Goal: Transaction & Acquisition: Purchase product/service

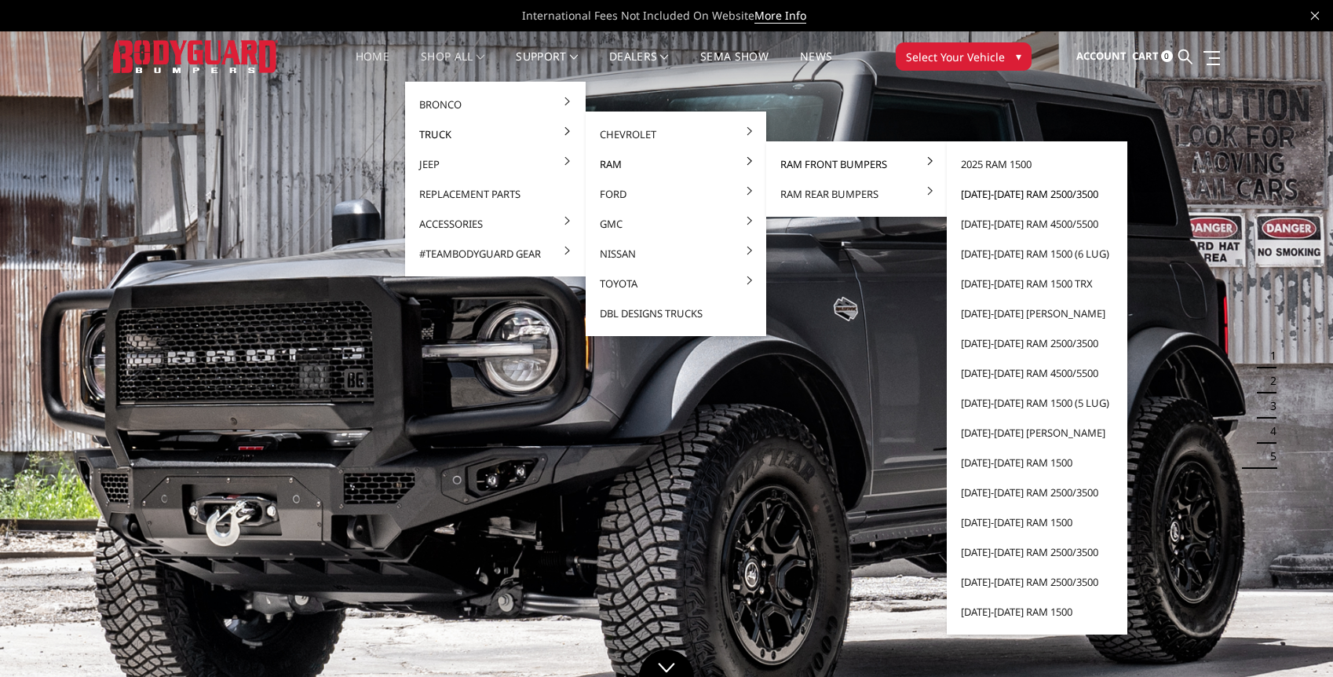
click at [980, 197] on link "[DATE]-[DATE] Ram 2500/3500" at bounding box center [1037, 194] width 168 height 30
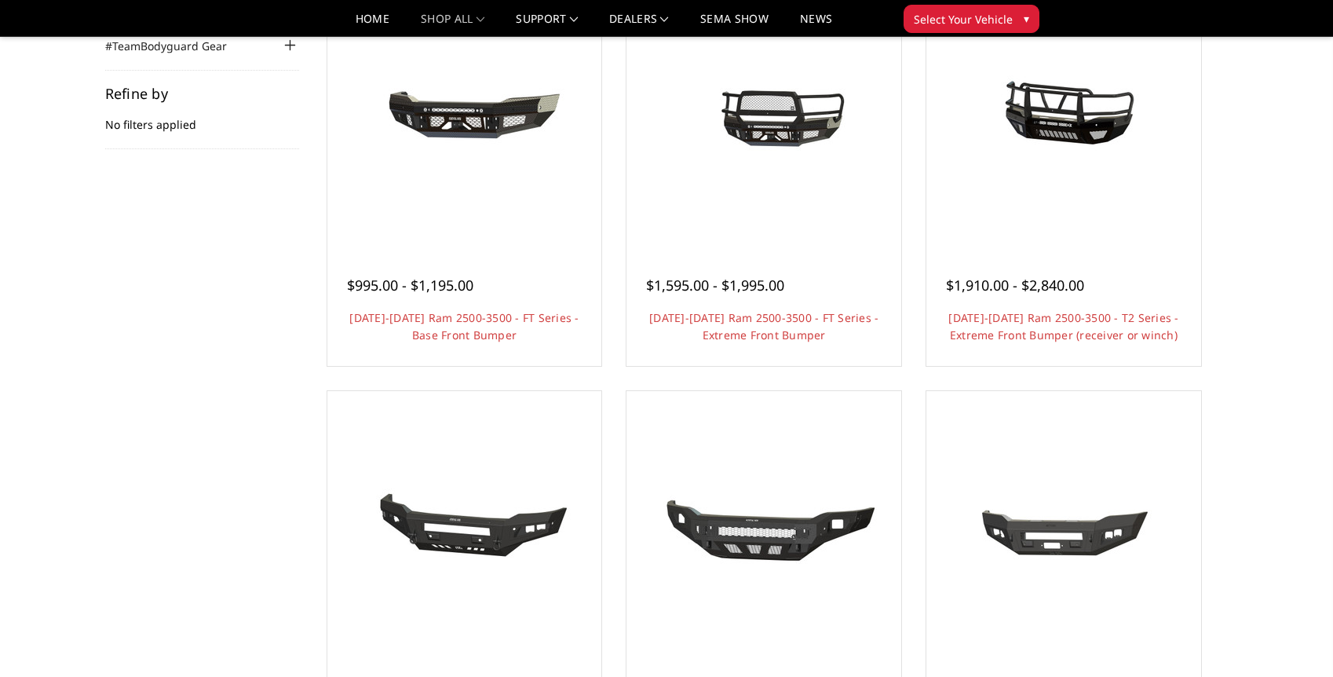
scroll to position [161, 0]
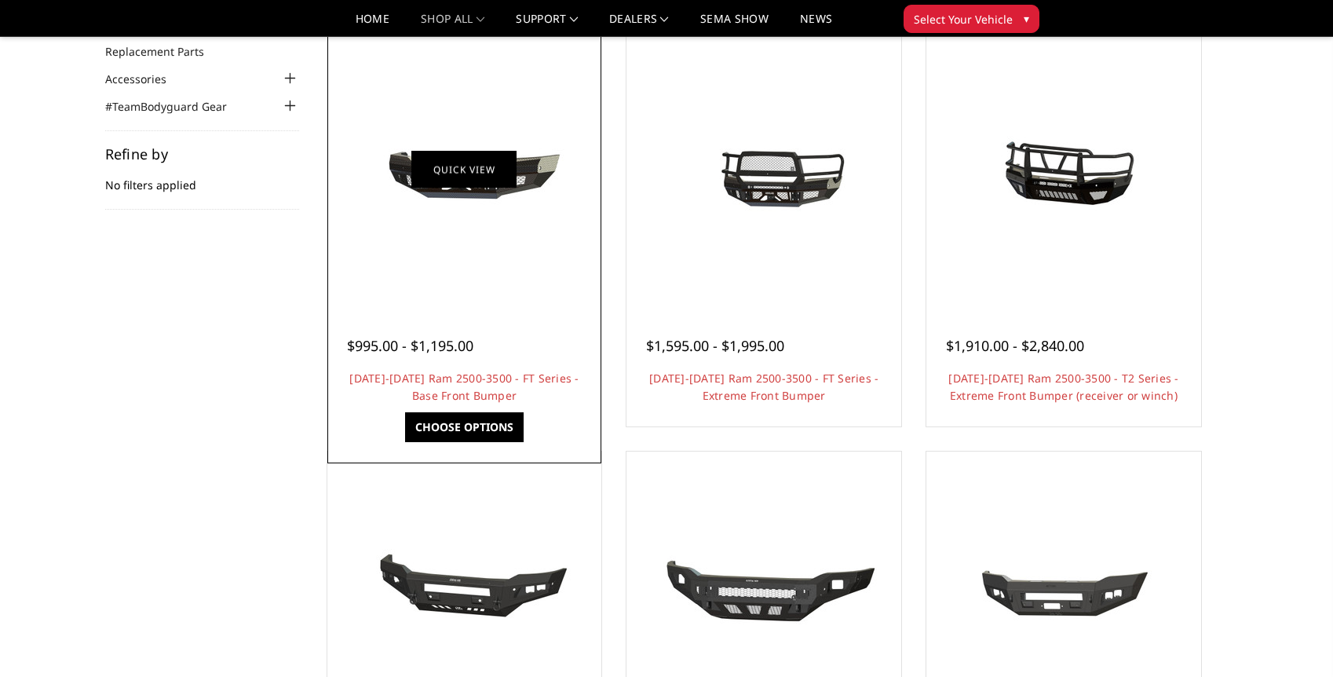
click at [480, 182] on link "Quick view" at bounding box center [463, 169] width 105 height 37
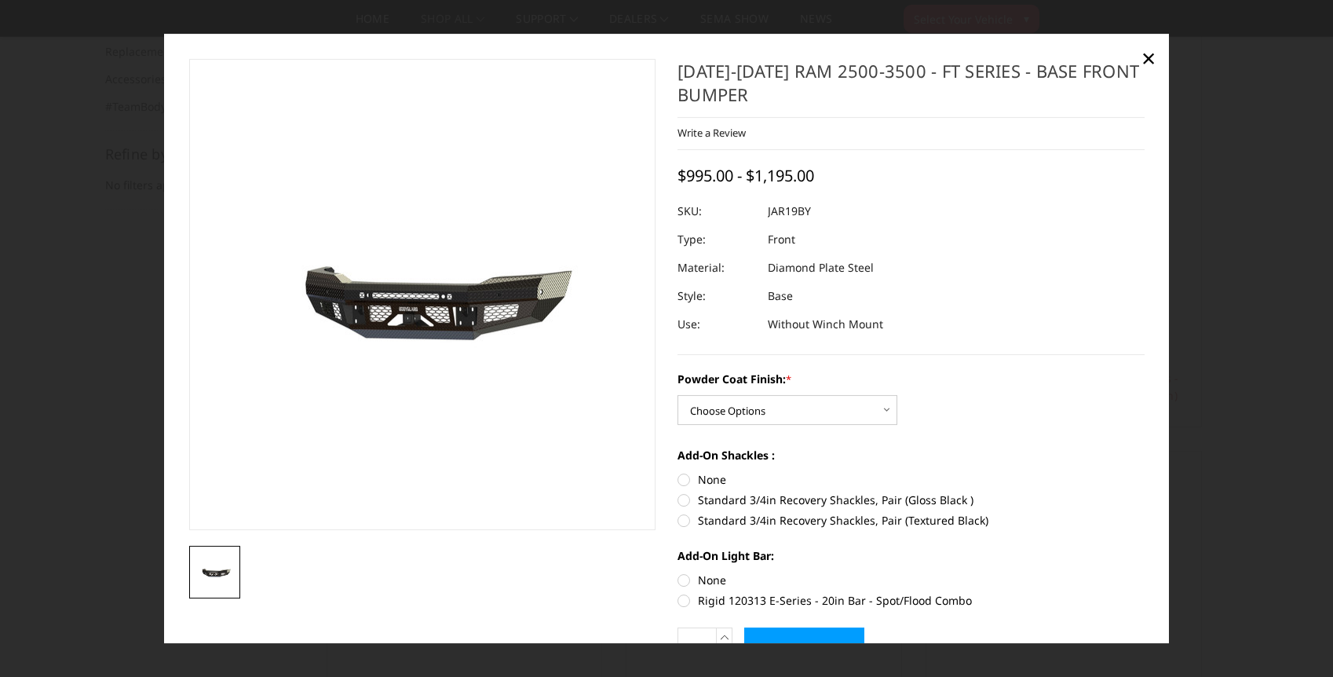
click at [59, 123] on div at bounding box center [666, 338] width 1333 height 677
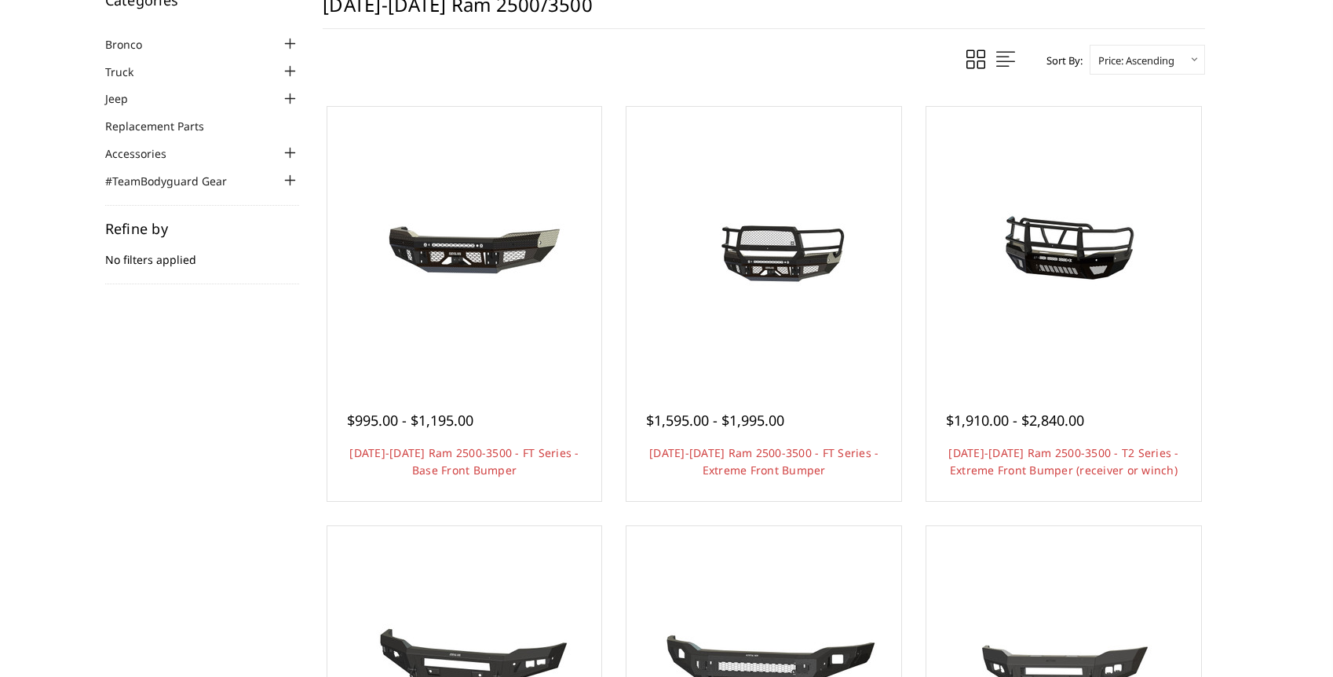
scroll to position [165, 0]
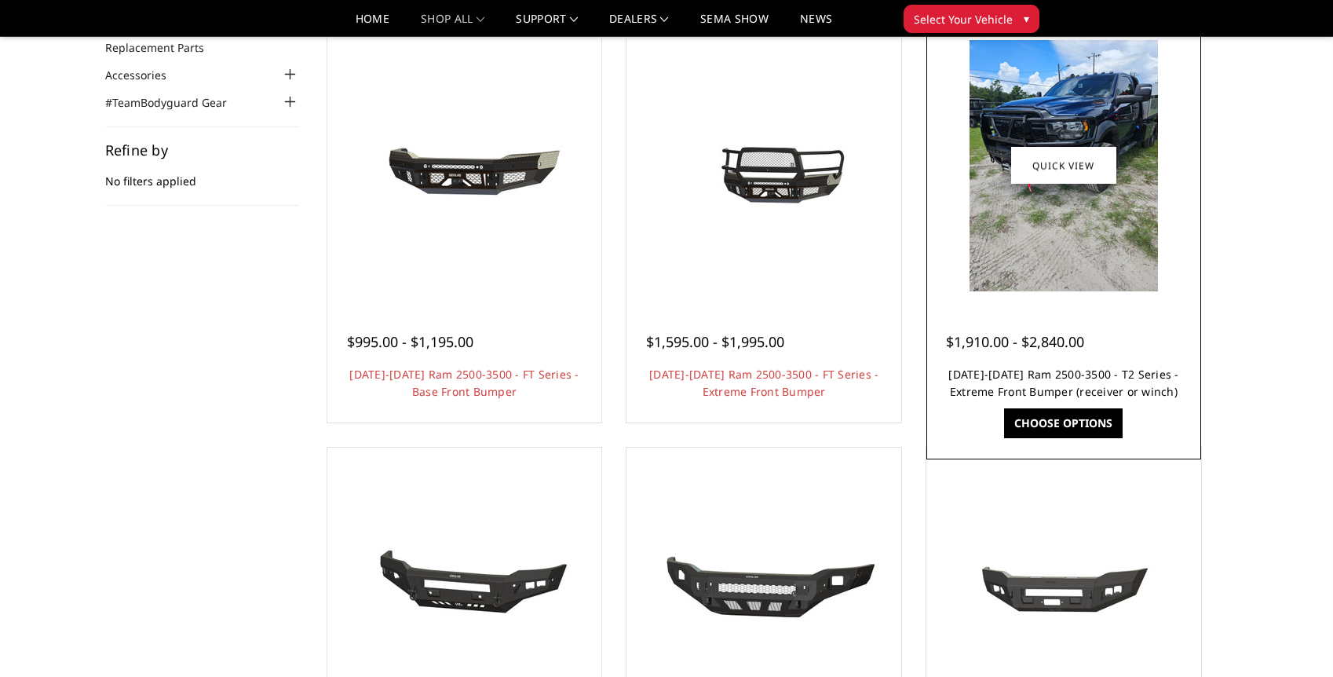
click at [1057, 370] on link "2019-2025 Ram 2500-3500 - T2 Series - Extreme Front Bumper (receiver or winch)" at bounding box center [1064, 383] width 230 height 32
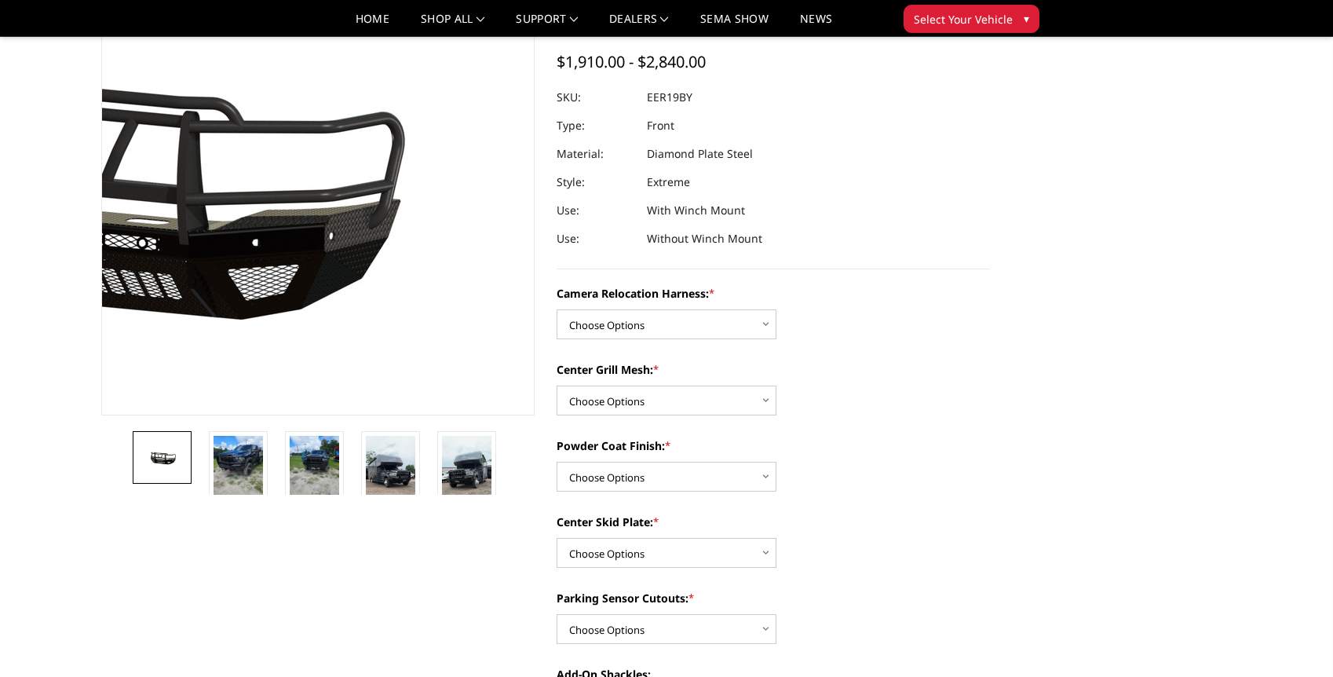
scroll to position [152, 0]
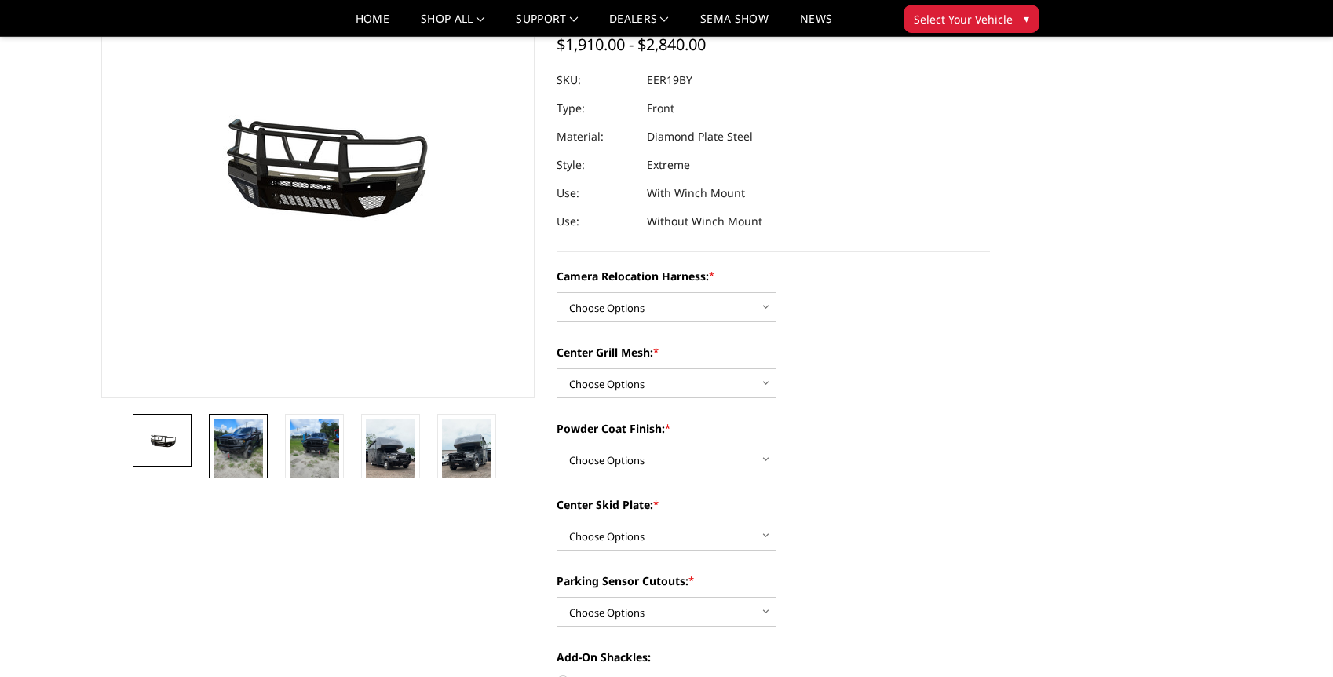
click at [246, 451] on img at bounding box center [238, 452] width 49 height 66
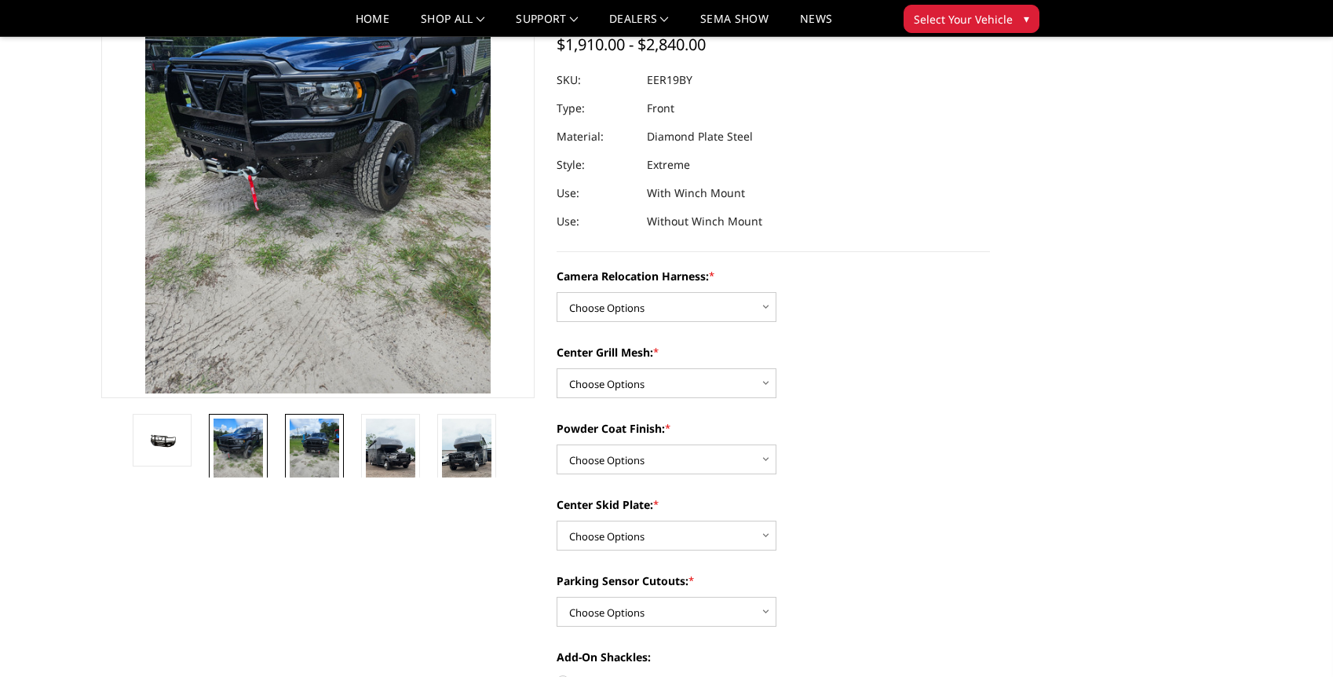
click at [297, 444] on img at bounding box center [314, 452] width 49 height 66
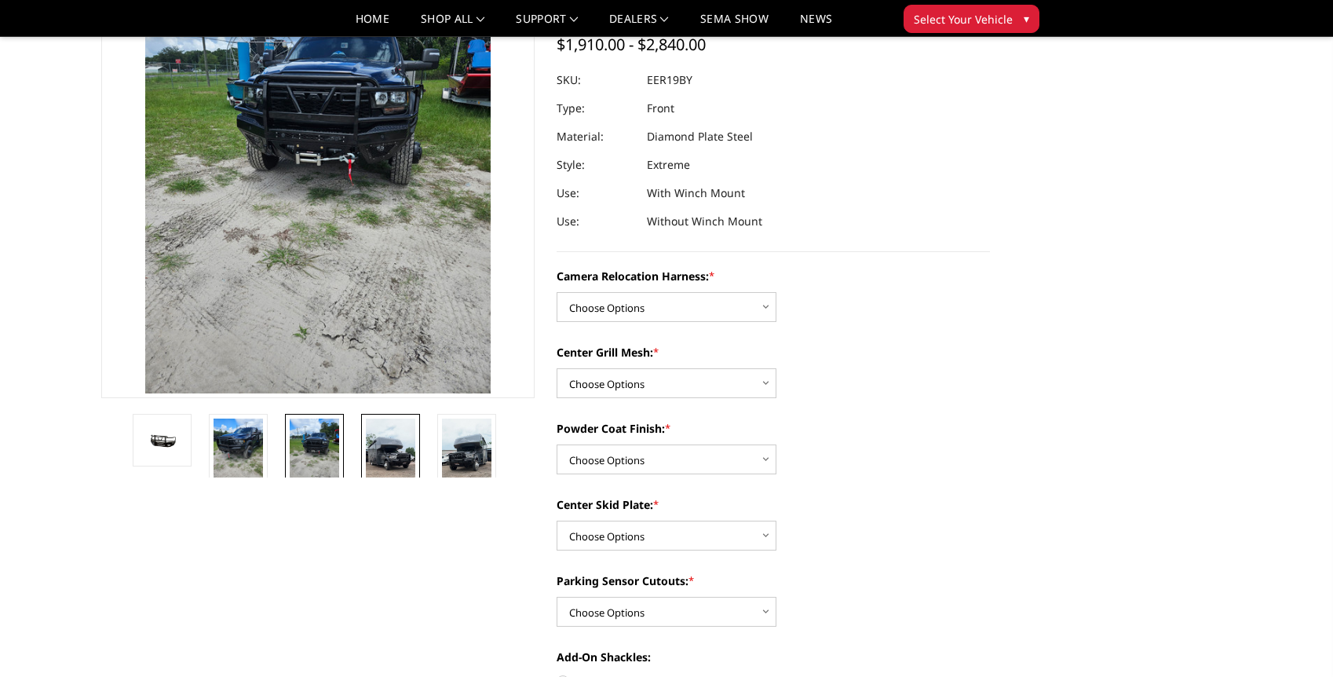
click at [382, 451] on img at bounding box center [390, 463] width 49 height 88
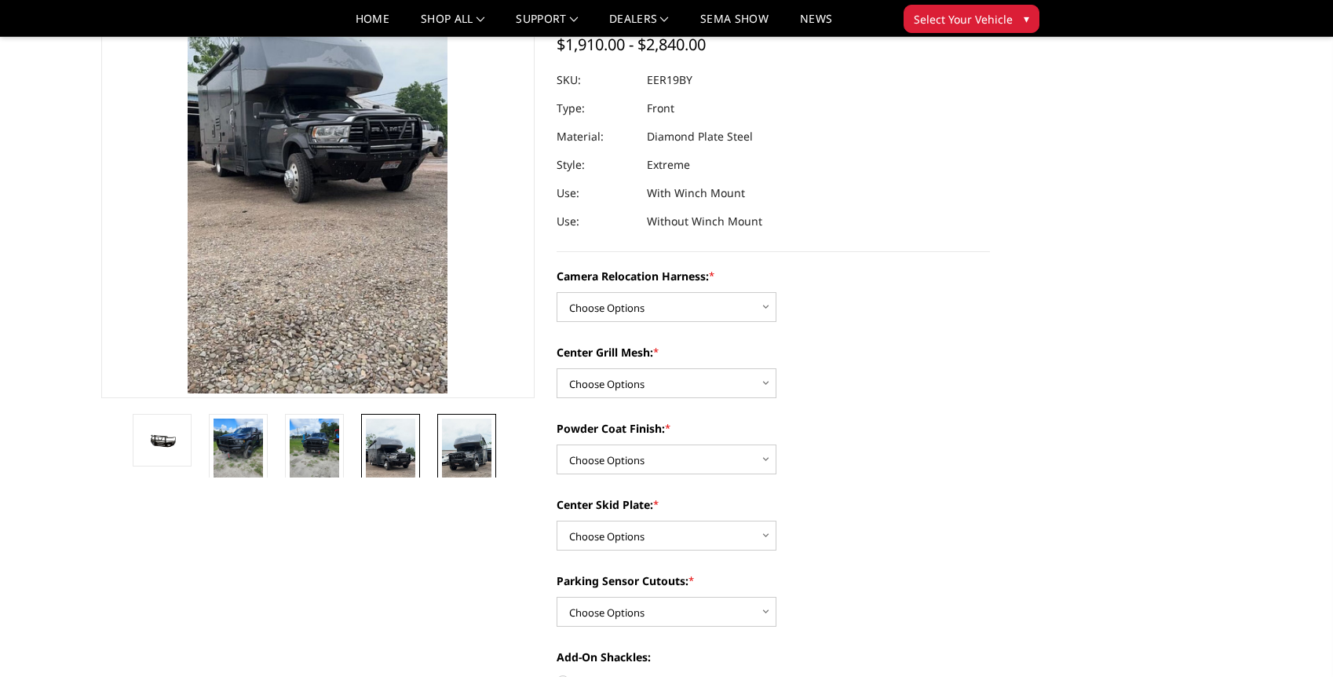
click at [459, 446] on img at bounding box center [466, 463] width 49 height 88
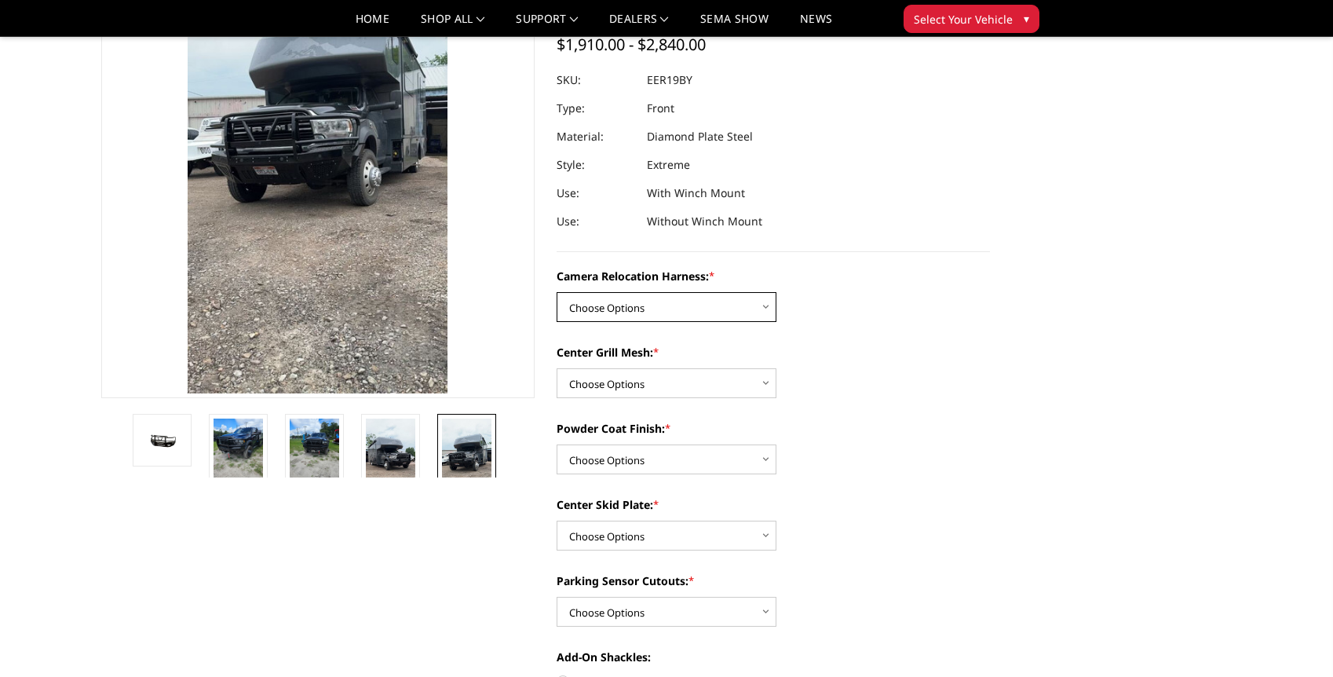
select select "3819"
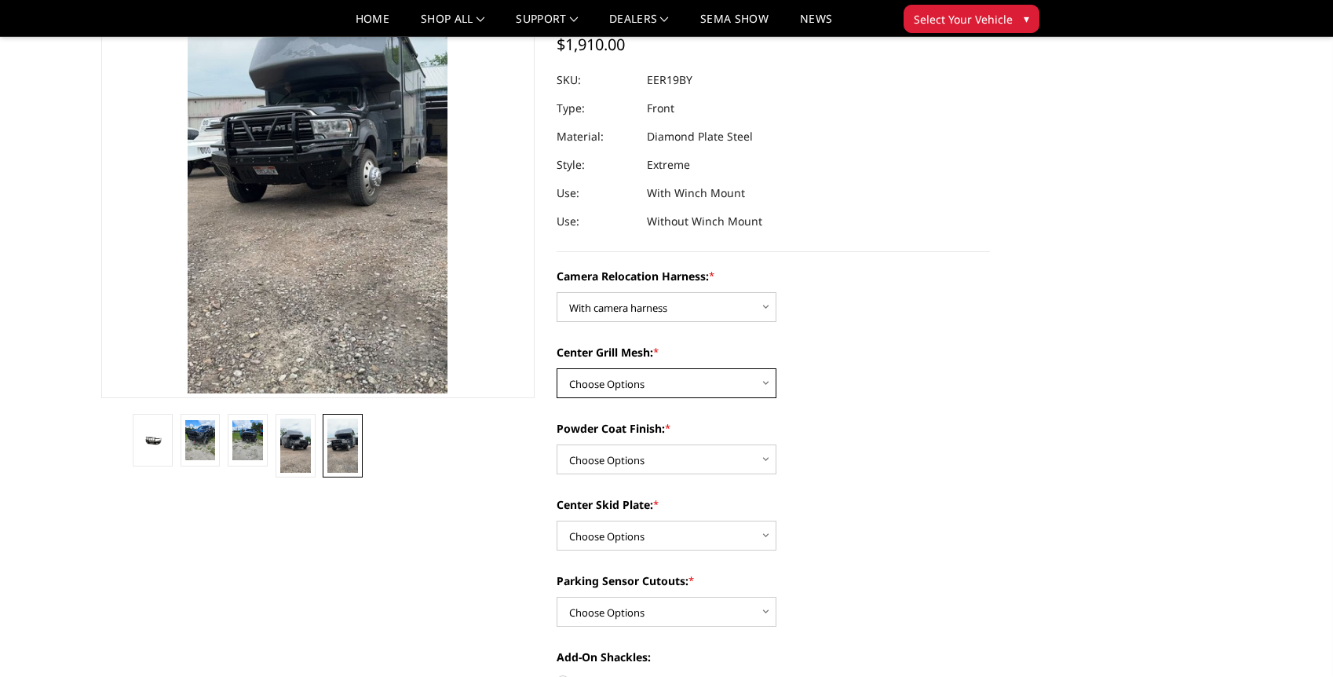
select select "3818"
select select "3815"
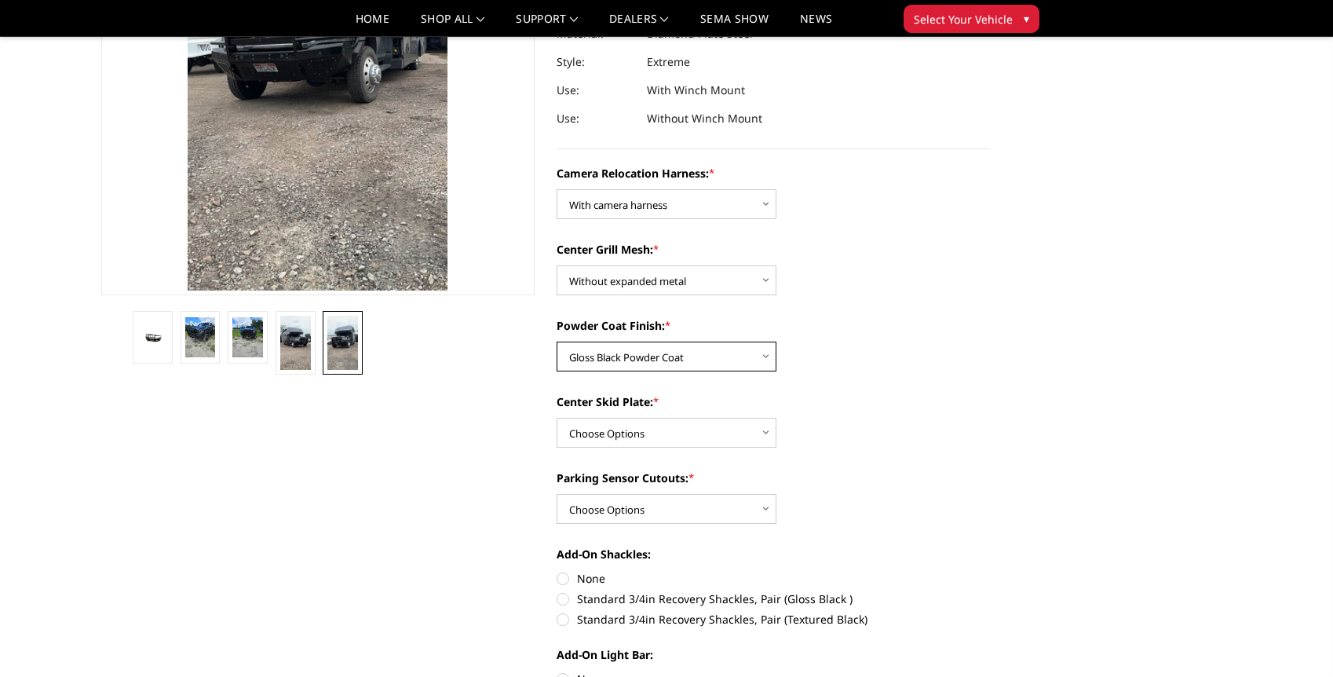
scroll to position [263, 0]
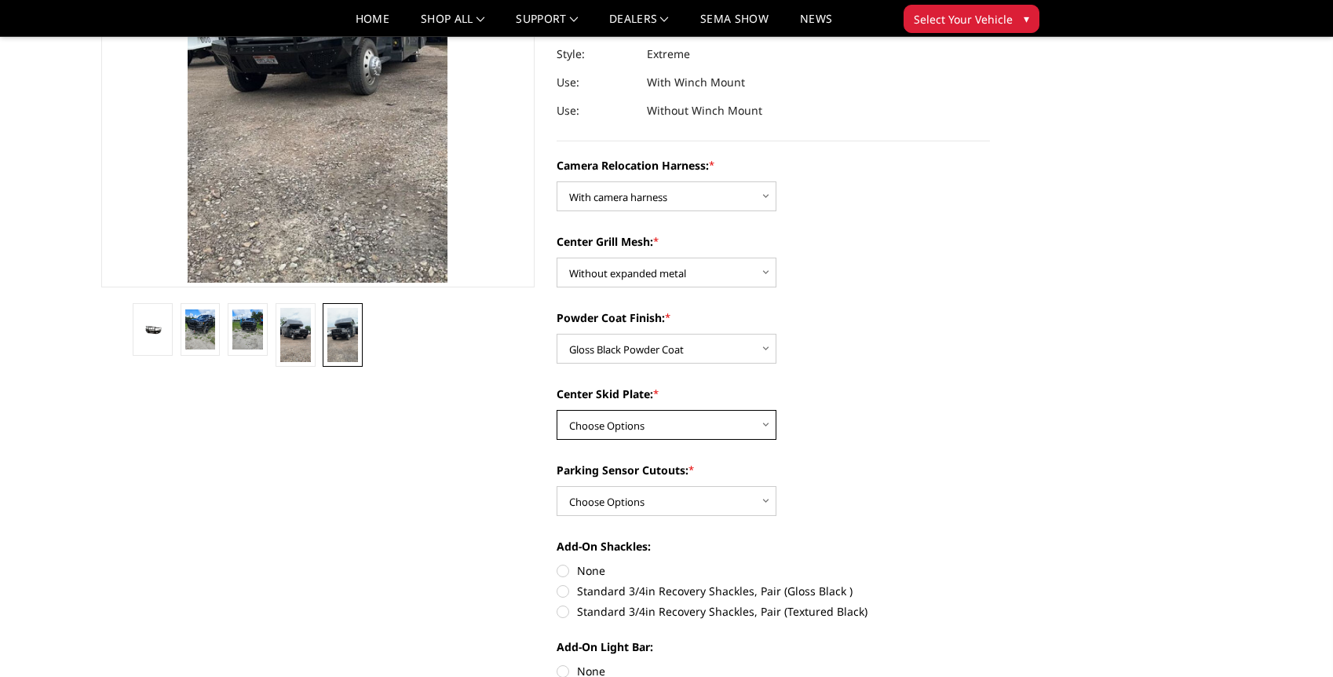
select select "3813"
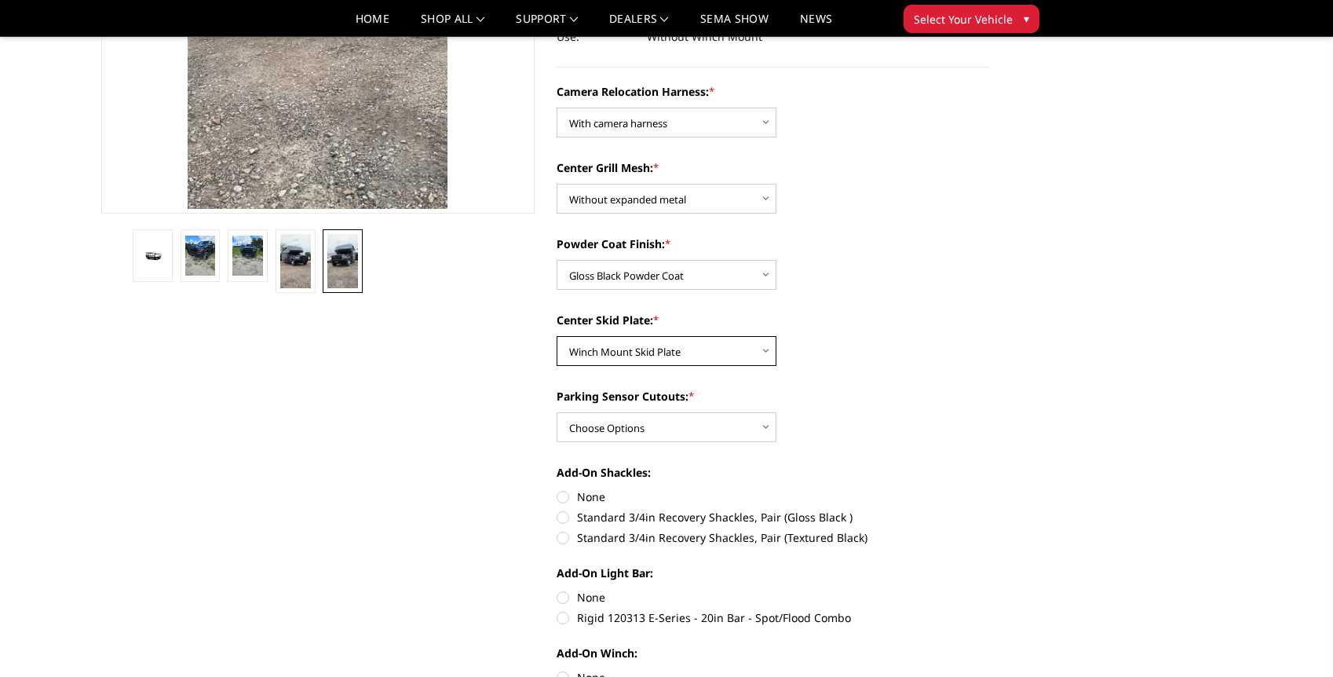
scroll to position [337, 0]
select select "3810"
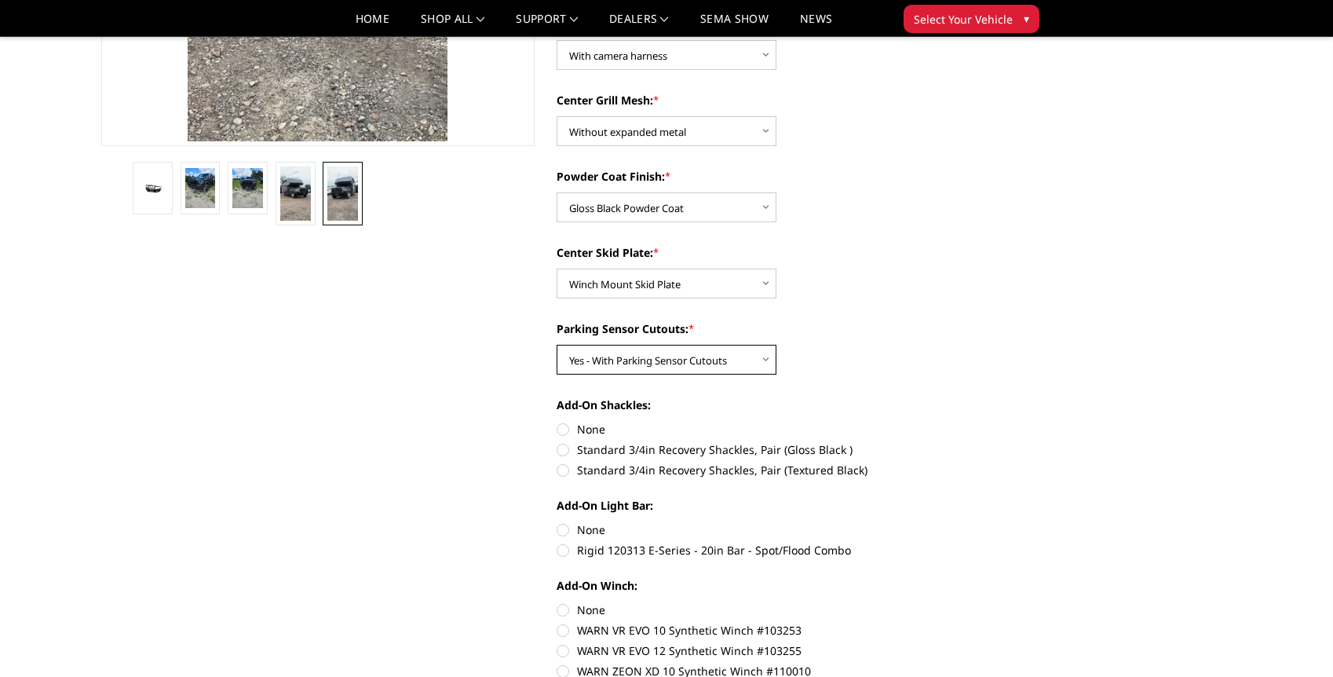
scroll to position [407, 0]
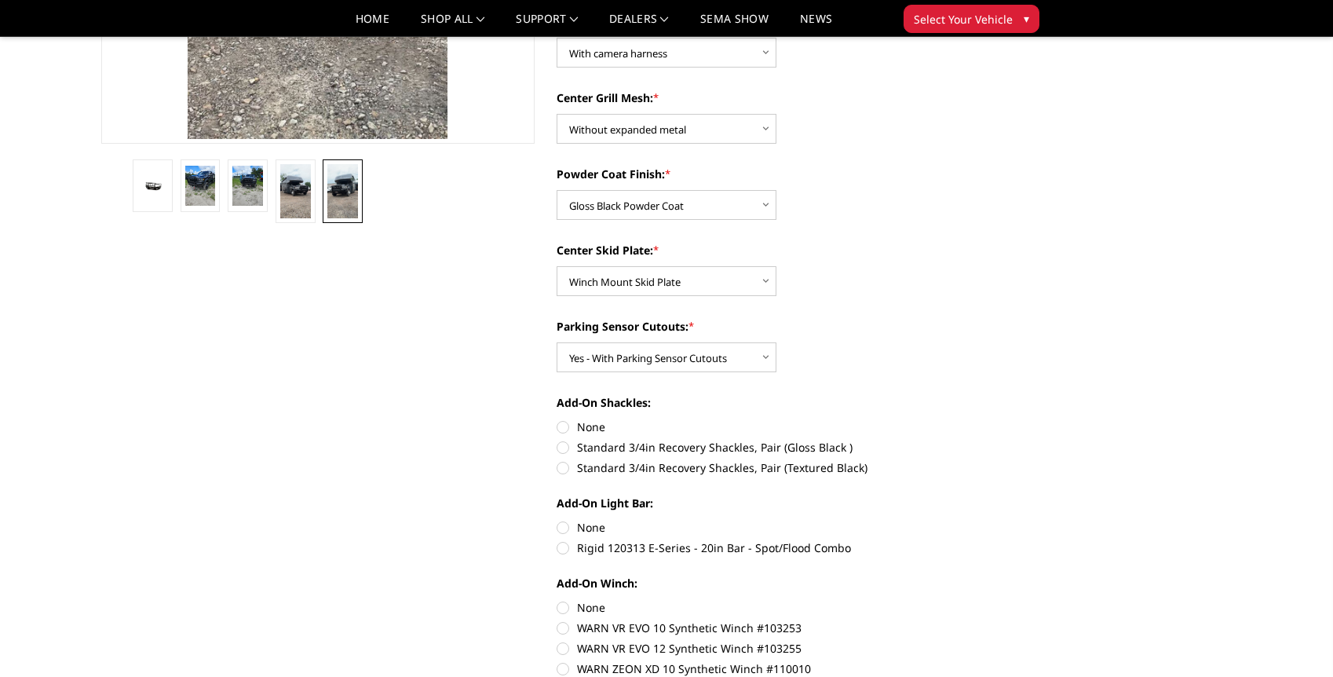
click at [566, 448] on label "Standard 3/4in Recovery Shackles, Pair (Gloss Black )" at bounding box center [773, 447] width 433 height 16
click at [990, 419] on input "Standard 3/4in Recovery Shackles, Pair (Gloss Black )" at bounding box center [990, 419] width 1 height 1
radio input "true"
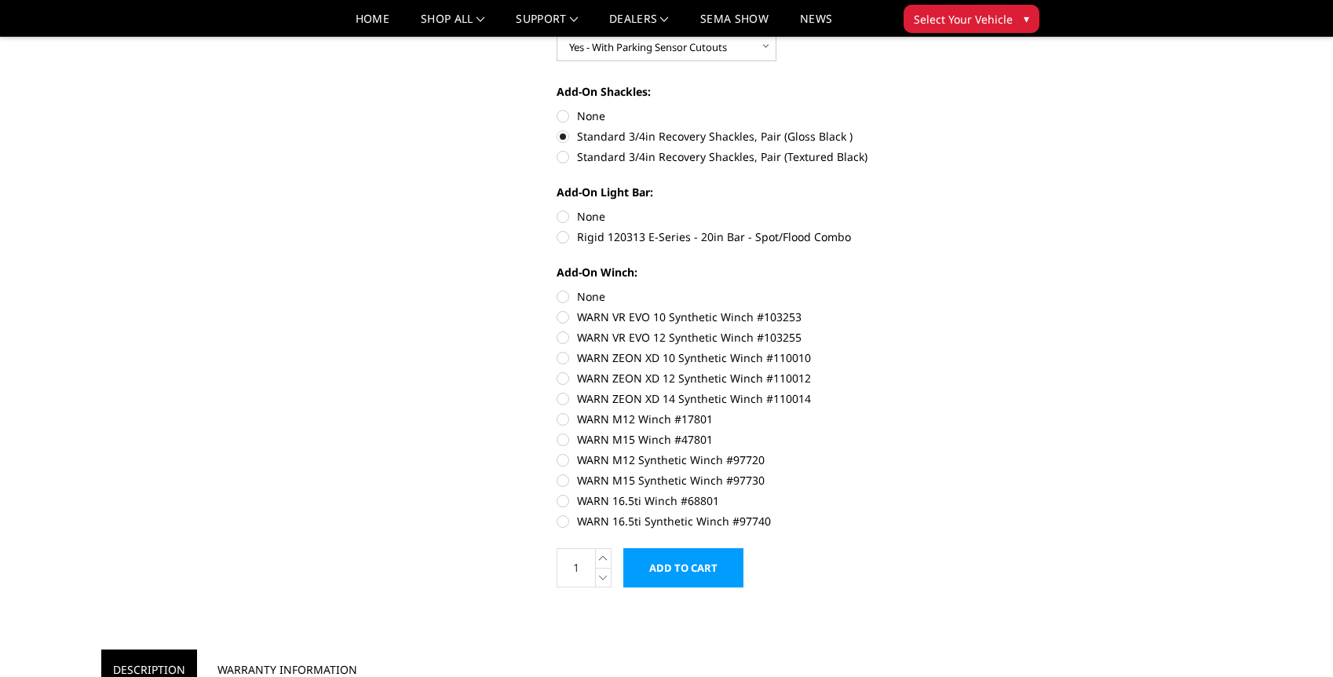
scroll to position [718, 0]
click at [565, 382] on label "WARN ZEON XD 12 Synthetic Winch #110012" at bounding box center [773, 378] width 433 height 16
click at [990, 350] on input "WARN ZEON XD 12 Synthetic Winch #110012" at bounding box center [990, 349] width 1 height 1
radio input "true"
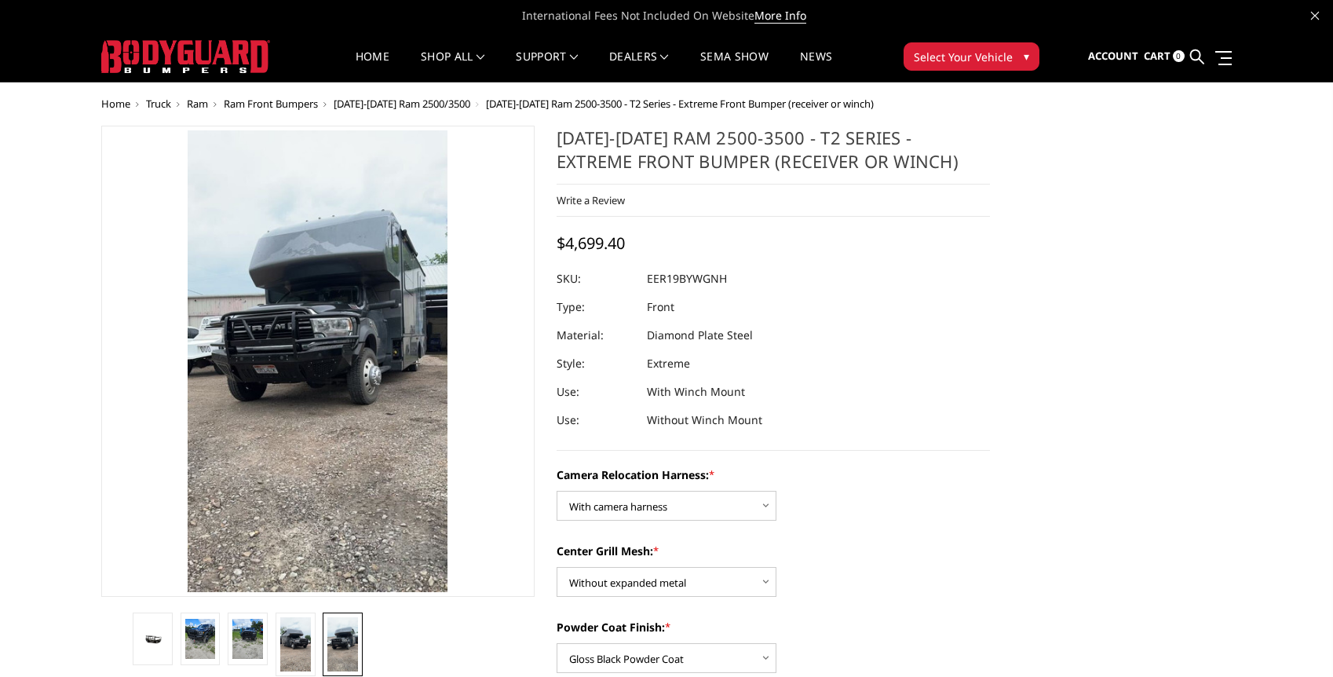
scroll to position [0, 0]
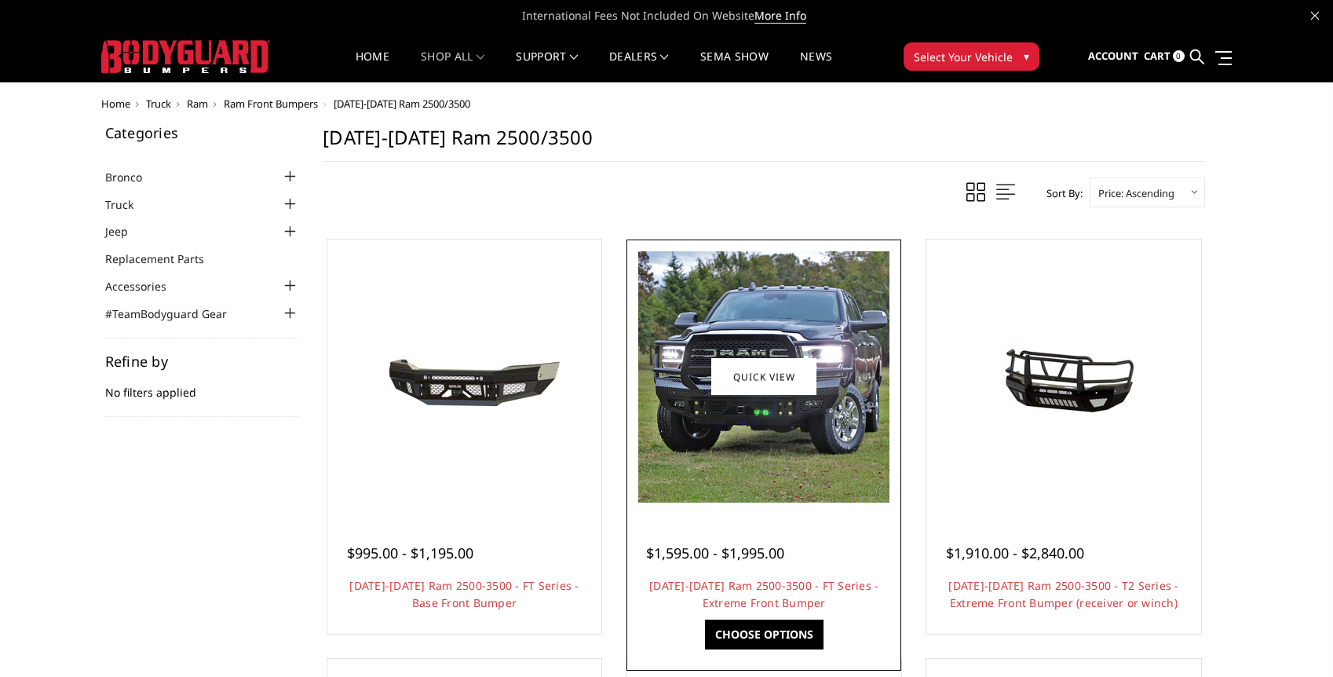
scroll to position [165, 0]
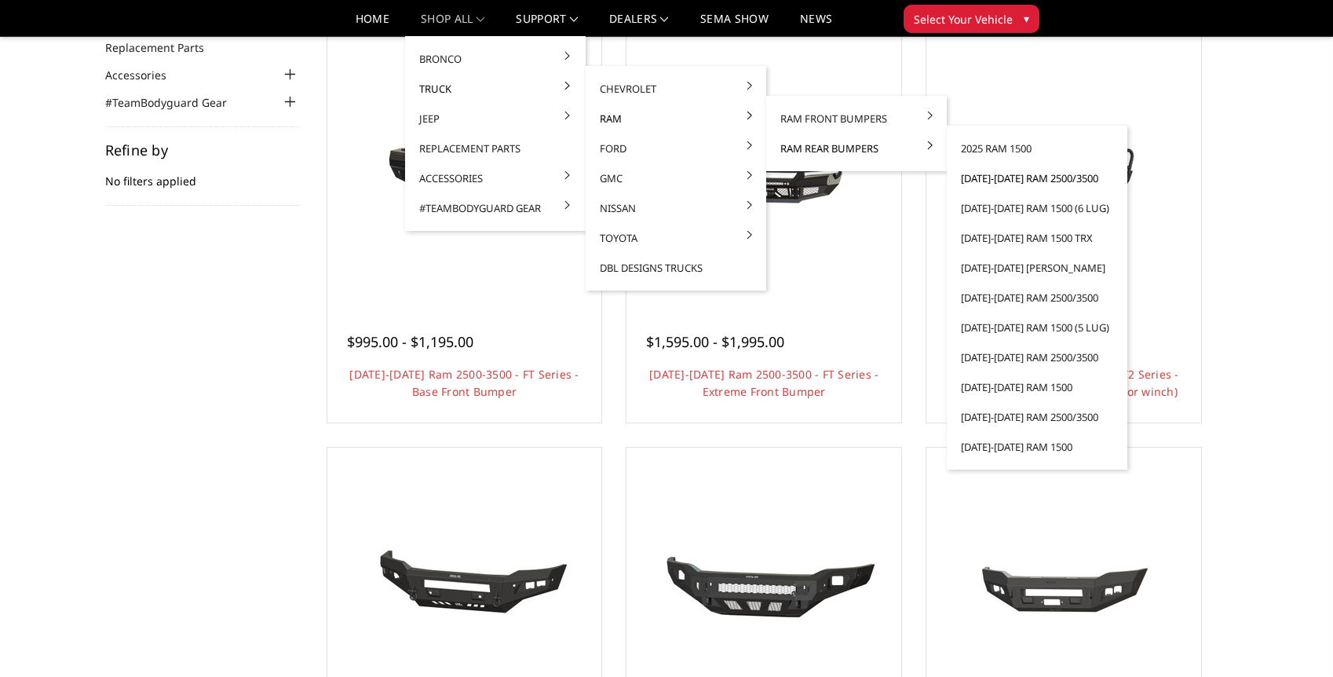
click at [1000, 180] on link "[DATE]-[DATE] Ram 2500/3500" at bounding box center [1037, 178] width 168 height 30
